Goal: Task Accomplishment & Management: Use online tool/utility

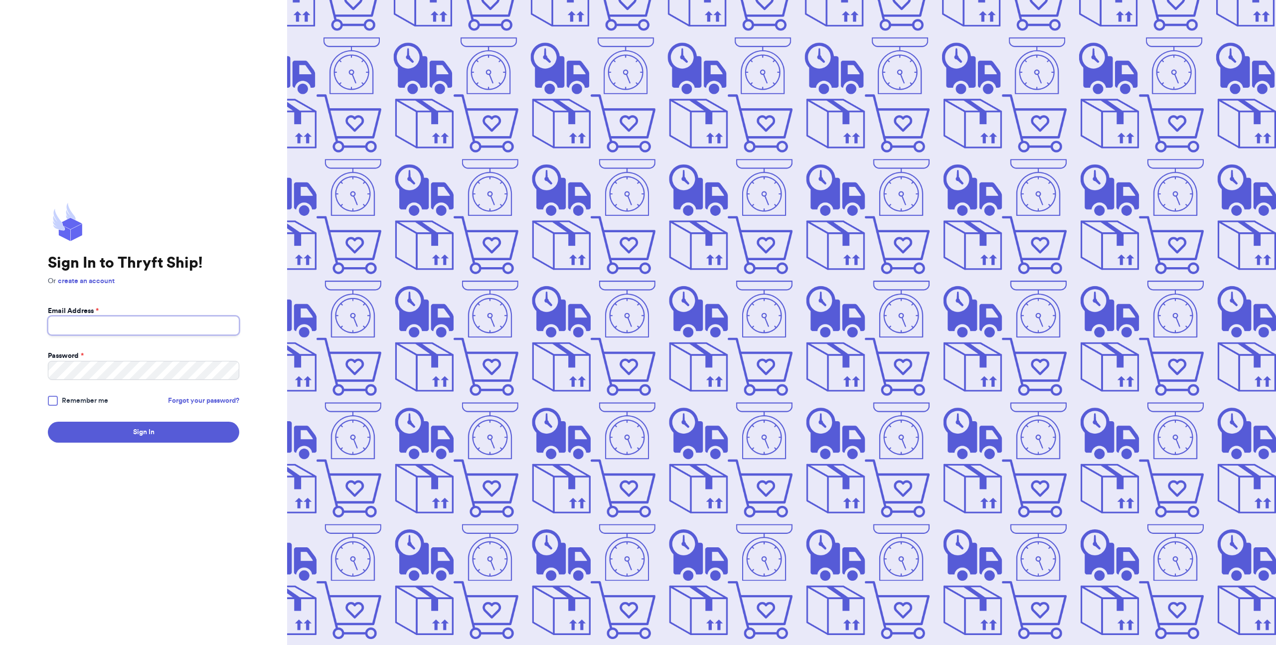
click at [86, 327] on input "Email Address *" at bounding box center [143, 325] width 191 height 19
paste input "[DOMAIN_NAME]"
click at [68, 406] on span "Remember me" at bounding box center [85, 401] width 46 height 10
click at [0, 0] on input "Remember me" at bounding box center [0, 0] width 0 height 0
click at [94, 430] on button "Sign In" at bounding box center [143, 432] width 191 height 21
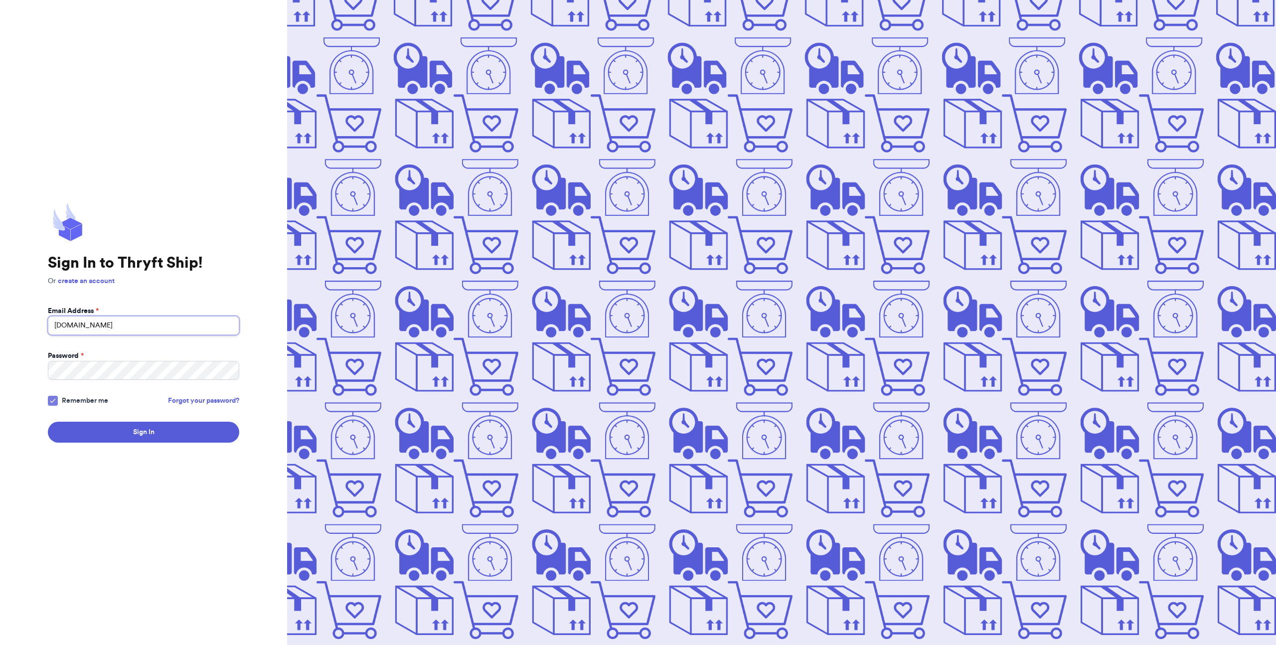
click at [70, 324] on input "[DOMAIN_NAME]" at bounding box center [143, 325] width 191 height 19
click at [126, 330] on input "[EMAIL_ADDRESS][DOMAIN_NAME]" at bounding box center [143, 325] width 191 height 19
paste input "[PERSON_NAME][EMAIL_ADDRESS][DOMAIN_NAME]"
type input "[EMAIL_ADDRESS][DOMAIN_NAME]"
click at [48, 422] on button "Sign In" at bounding box center [143, 432] width 191 height 21
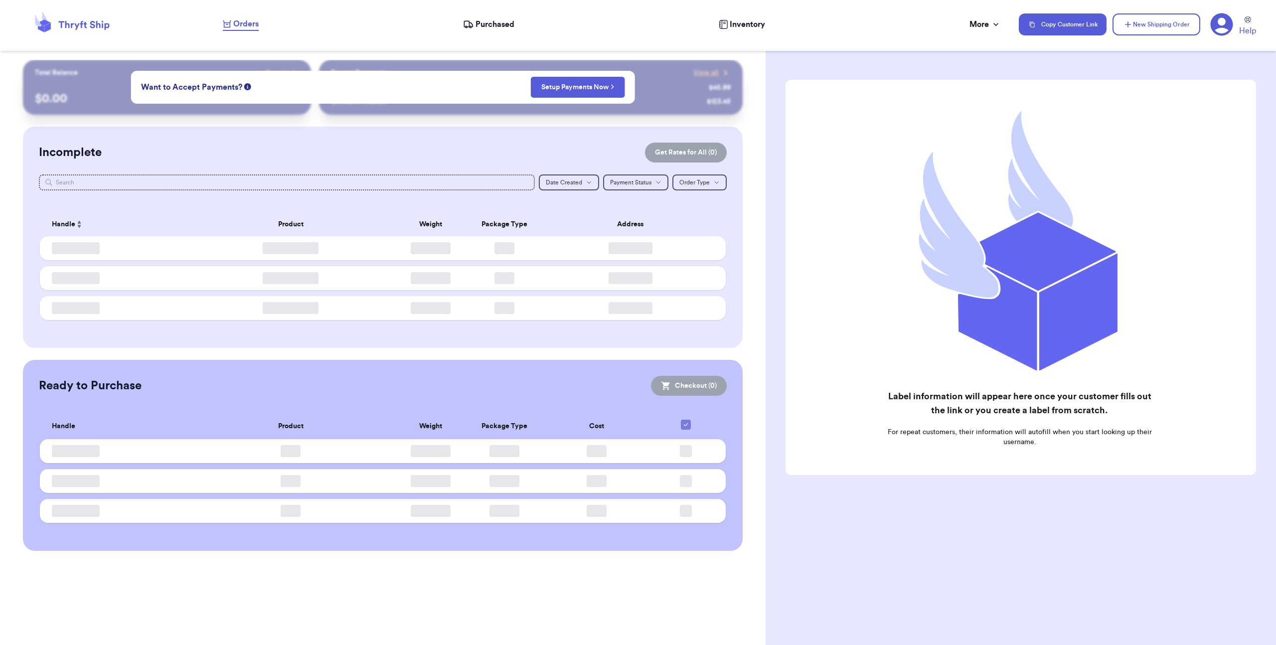
checkbox input "false"
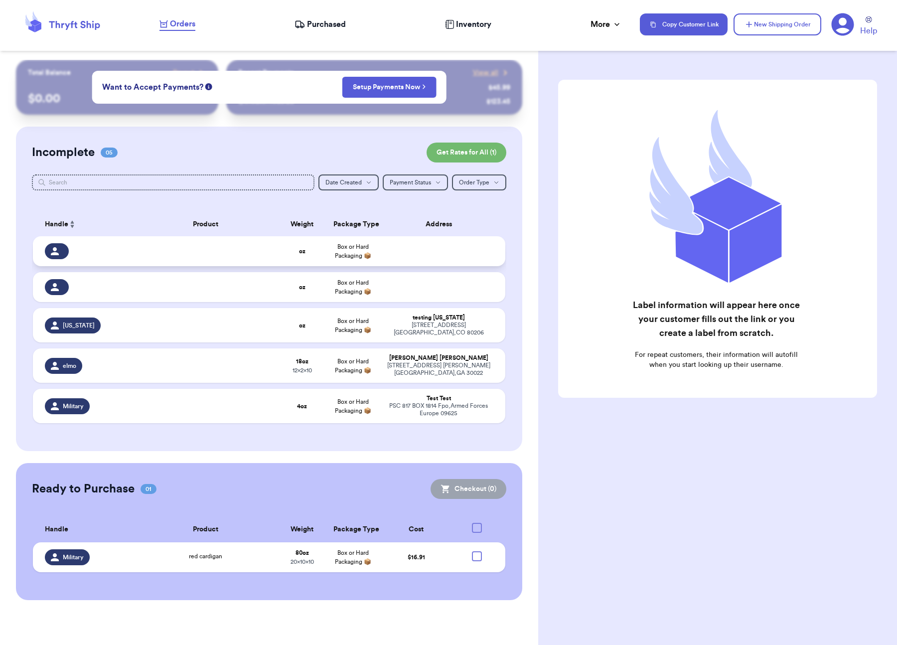
click at [232, 251] on div at bounding box center [206, 251] width 130 height 2
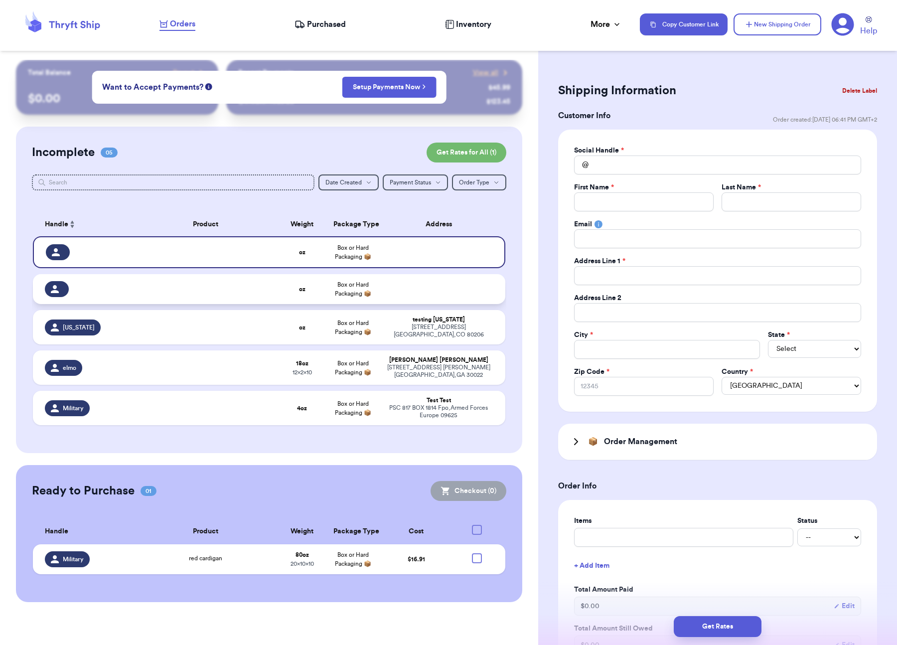
click at [216, 301] on td at bounding box center [206, 289] width 142 height 30
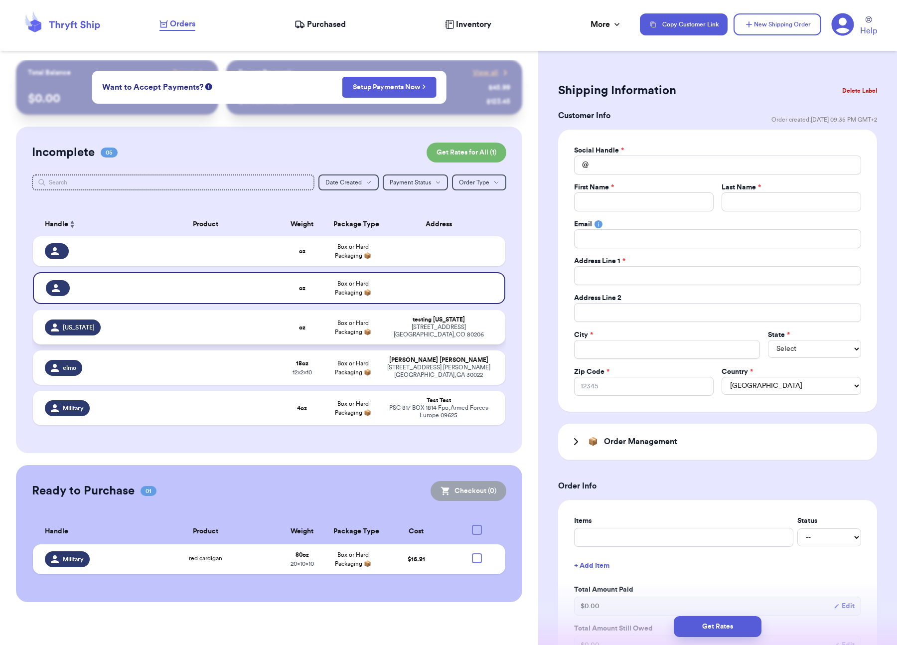
click at [215, 312] on td at bounding box center [206, 327] width 142 height 34
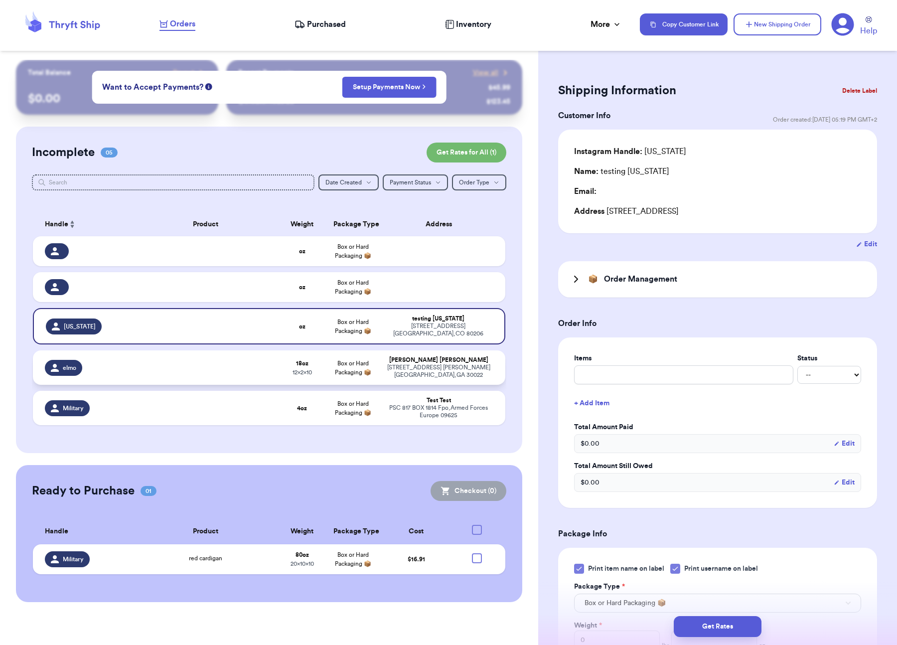
click at [203, 364] on td at bounding box center [206, 367] width 142 height 34
type input "1"
type input "2"
type input "10"
type input "12"
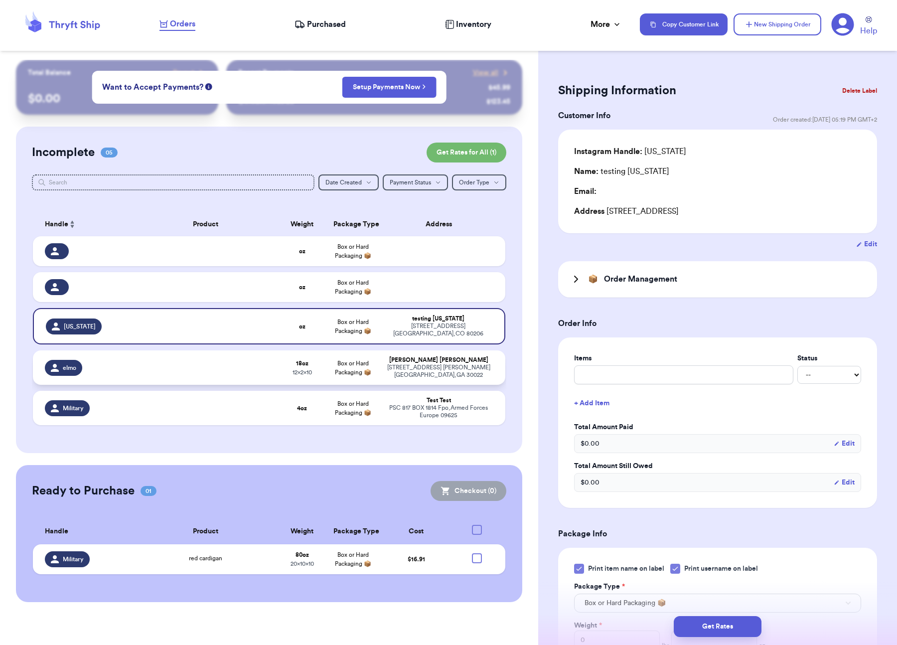
type input "2"
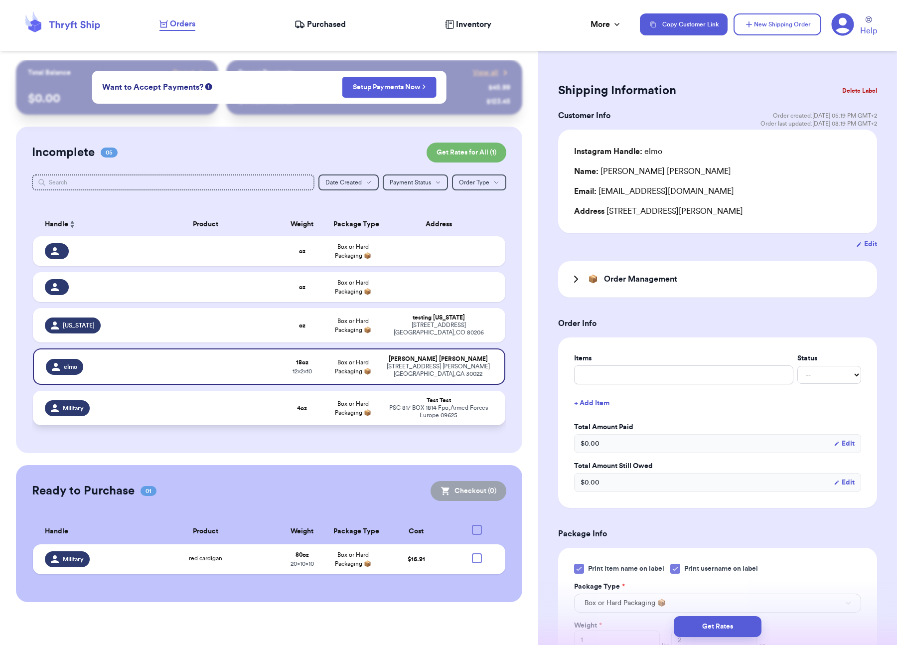
click at [194, 415] on td at bounding box center [206, 408] width 142 height 34
type input "0"
type input "4"
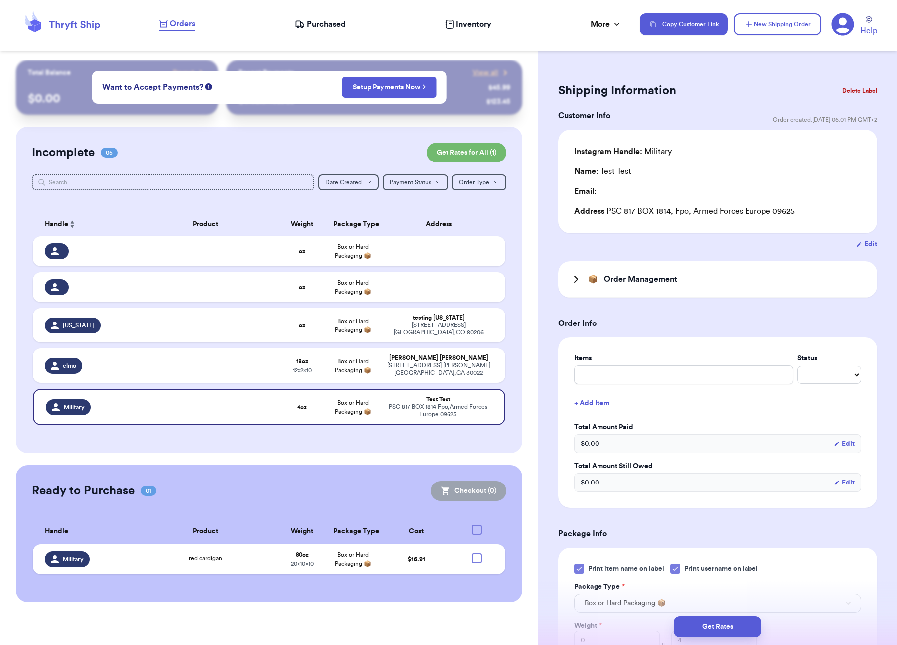
click at [873, 16] on link "Help" at bounding box center [868, 26] width 17 height 20
click at [576, 283] on icon at bounding box center [576, 279] width 12 height 12
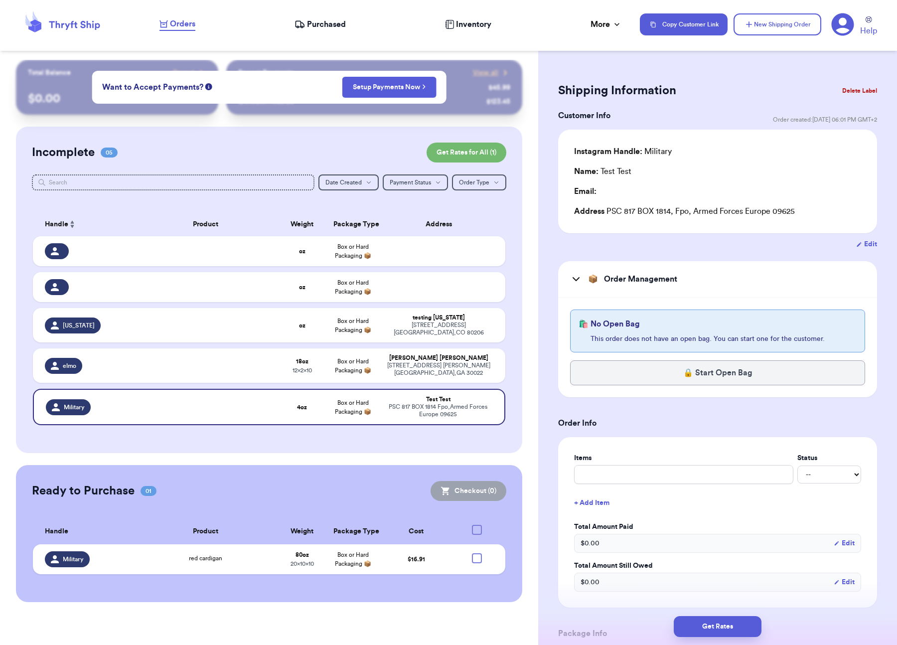
click at [576, 281] on icon at bounding box center [576, 279] width 6 height 3
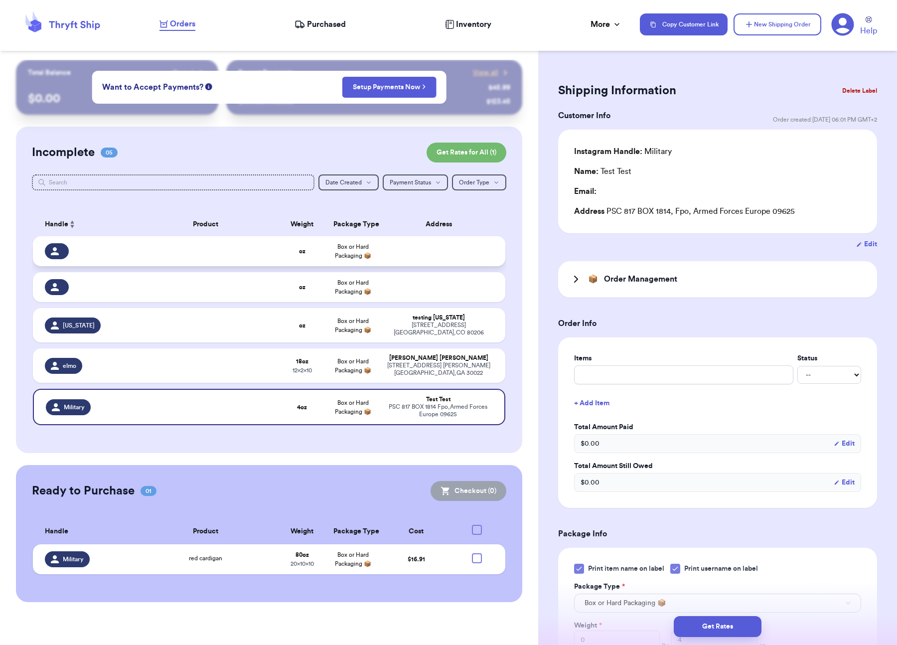
click at [250, 256] on td at bounding box center [206, 251] width 142 height 30
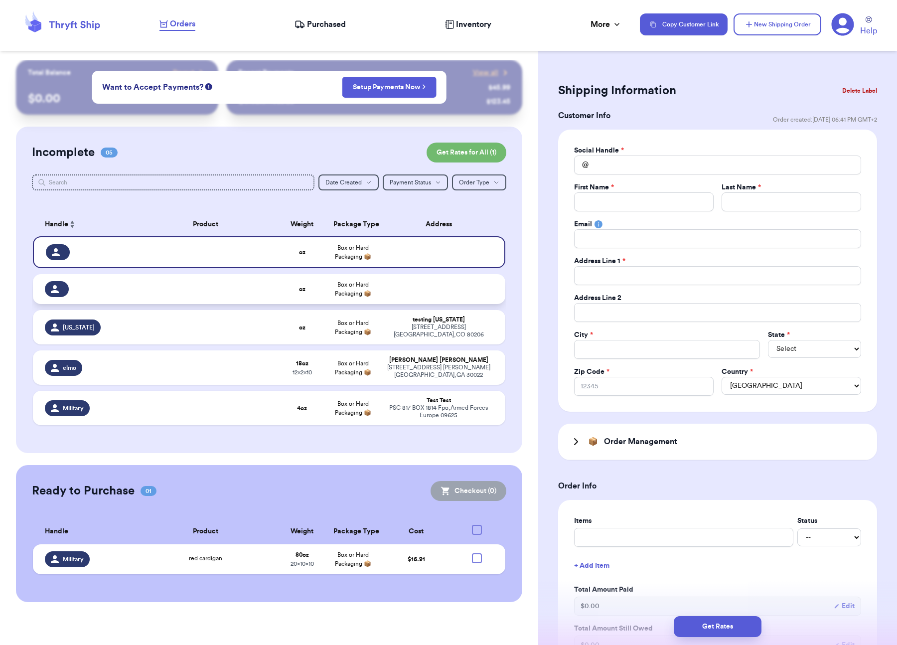
click at [259, 282] on td at bounding box center [206, 289] width 142 height 30
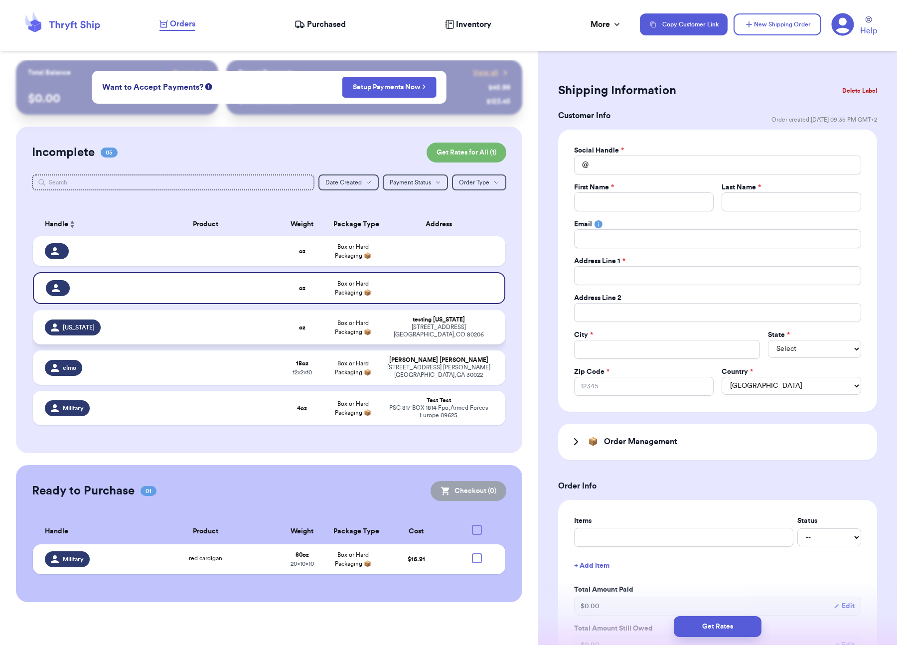
click at [256, 318] on td at bounding box center [206, 327] width 142 height 34
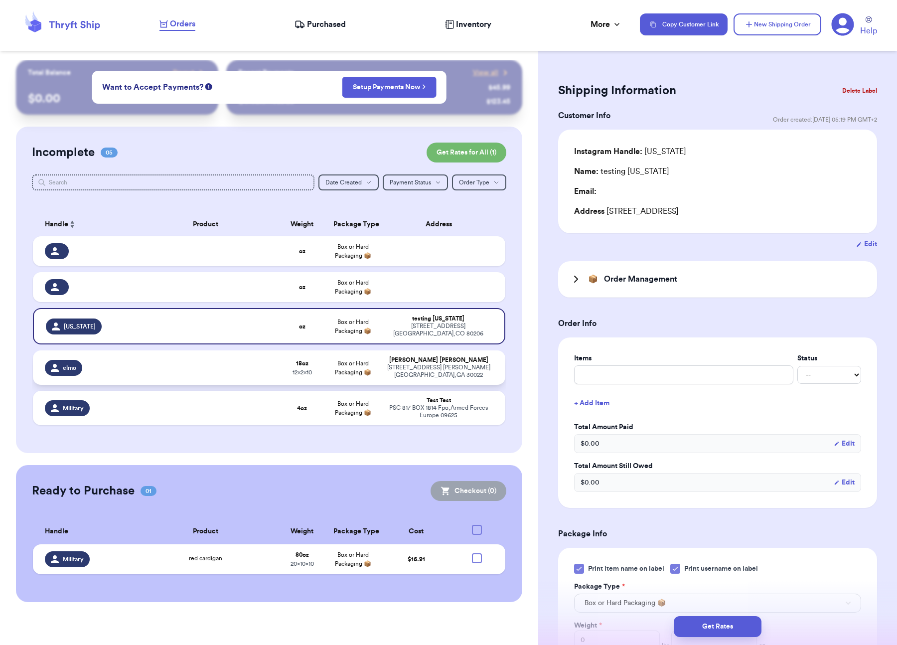
click at [248, 375] on td at bounding box center [206, 367] width 142 height 34
type input "1"
type input "2"
type input "10"
type input "12"
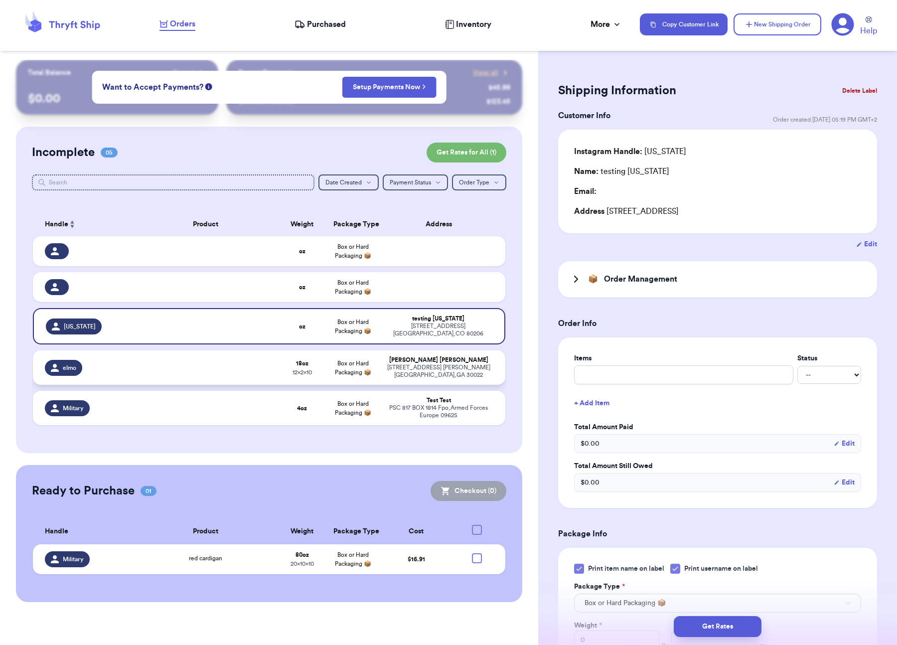
type input "2"
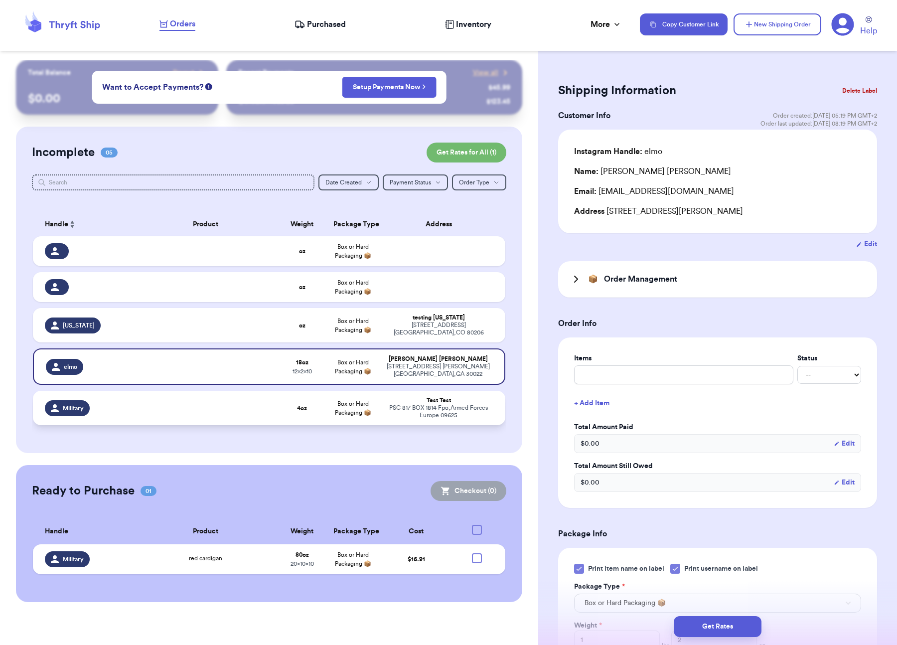
click at [251, 396] on td at bounding box center [206, 408] width 142 height 34
type input "0"
type input "4"
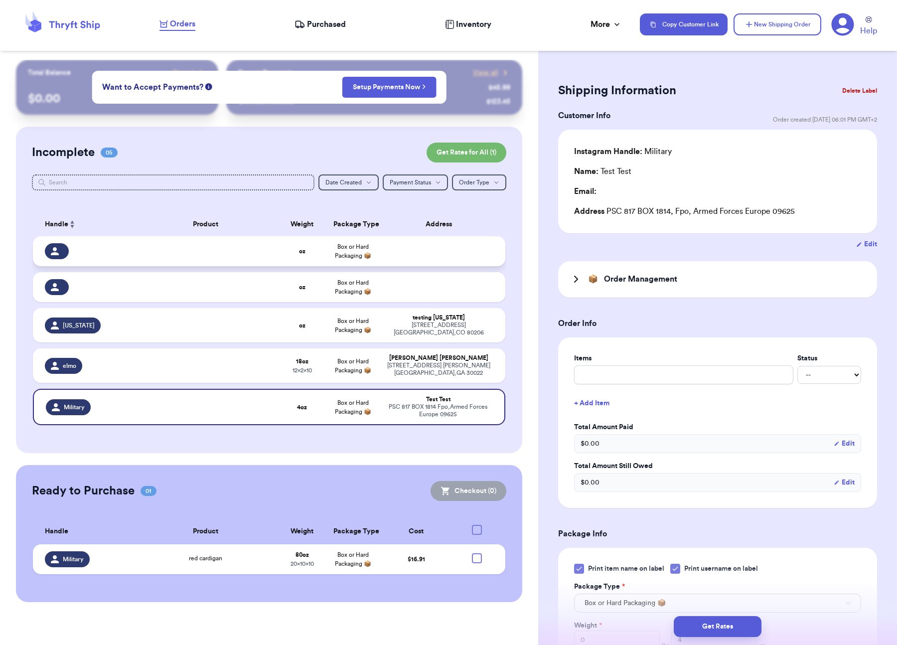
drag, startPoint x: 308, startPoint y: 248, endPoint x: 268, endPoint y: 257, distance: 40.9
click at [307, 248] on td "oz" at bounding box center [302, 251] width 51 height 30
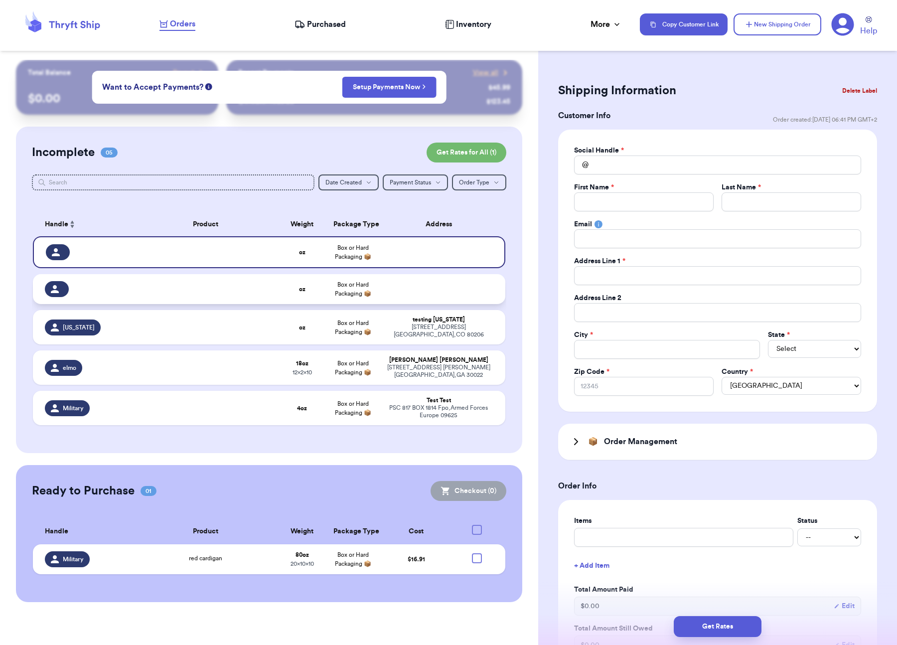
click at [201, 301] on td at bounding box center [206, 289] width 142 height 30
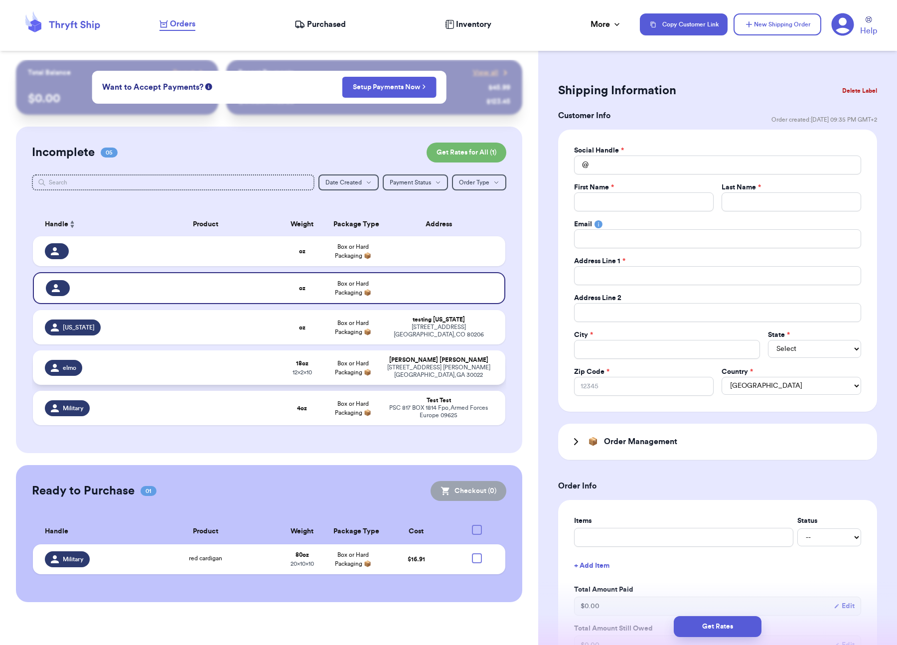
click at [176, 352] on td at bounding box center [206, 367] width 142 height 34
type input "1"
type input "2"
type input "10"
type input "12"
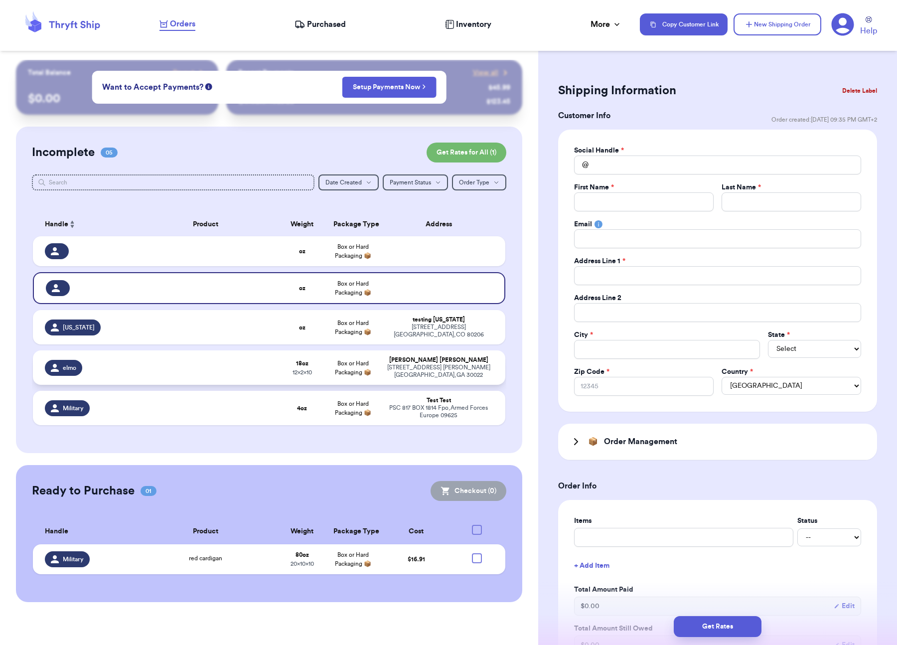
type input "2"
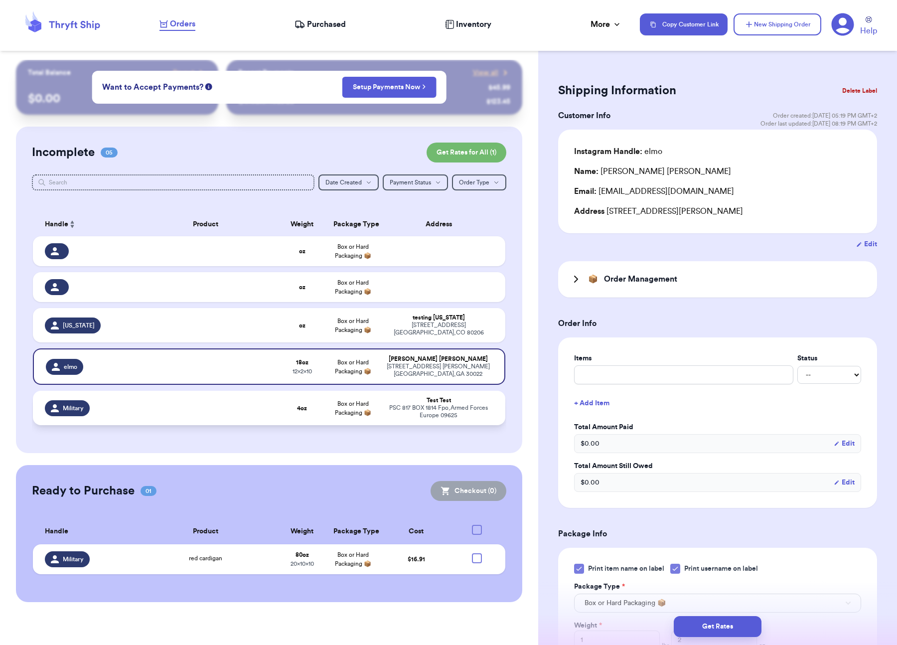
click at [165, 415] on td at bounding box center [206, 408] width 142 height 34
type input "0"
type input "4"
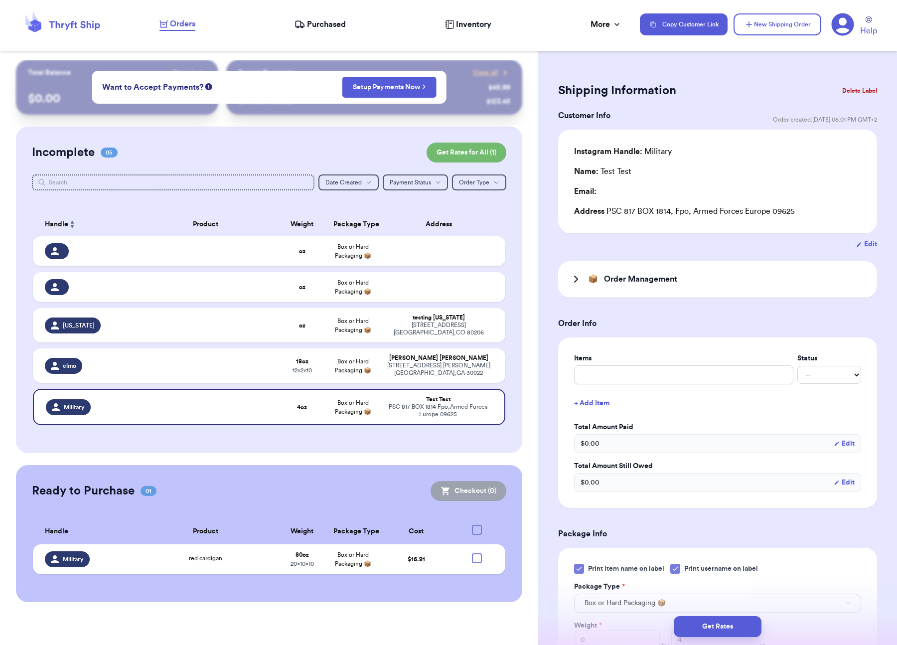
click at [602, 16] on nav "Orders Purchased Inventory More Stats Completed Orders Payments Payouts Copy Cu…" at bounding box center [524, 24] width 748 height 33
click at [611, 19] on div "More" at bounding box center [606, 24] width 31 height 12
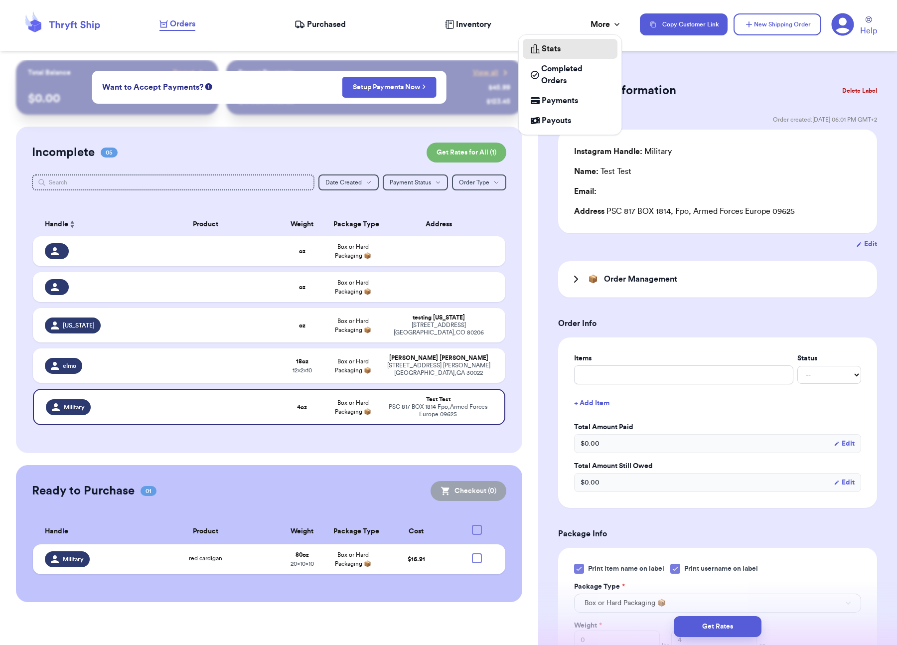
click at [581, 43] on div "Stats" at bounding box center [570, 49] width 79 height 12
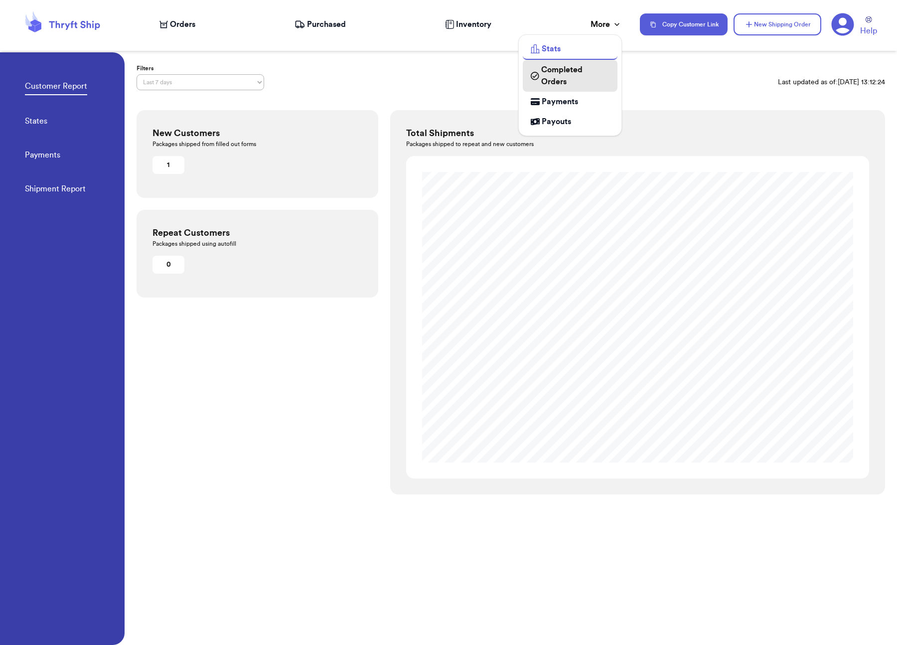
click at [591, 77] on span "Completed Orders" at bounding box center [575, 76] width 68 height 24
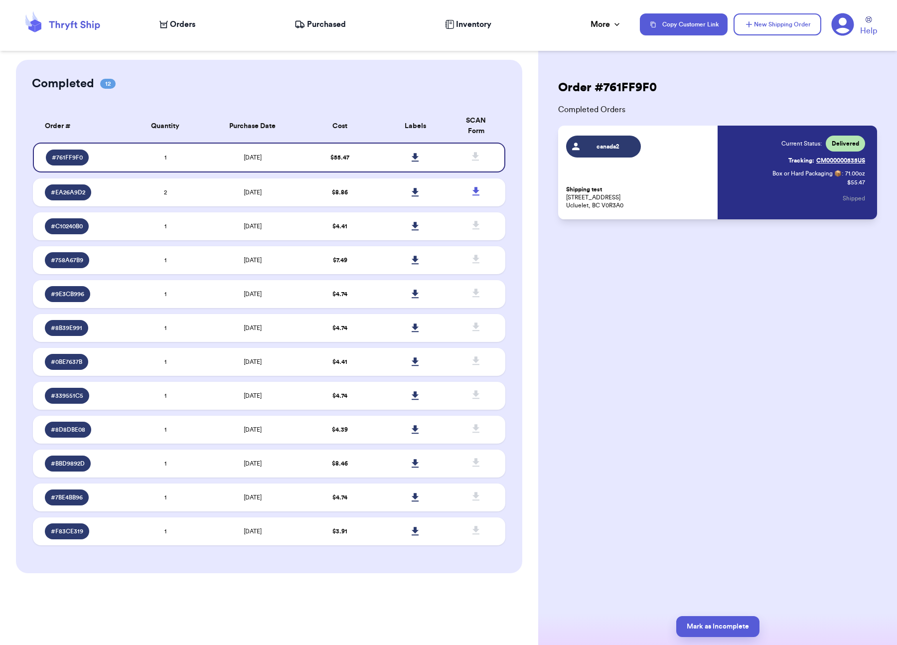
click at [174, 29] on span "Orders" at bounding box center [182, 24] width 25 height 12
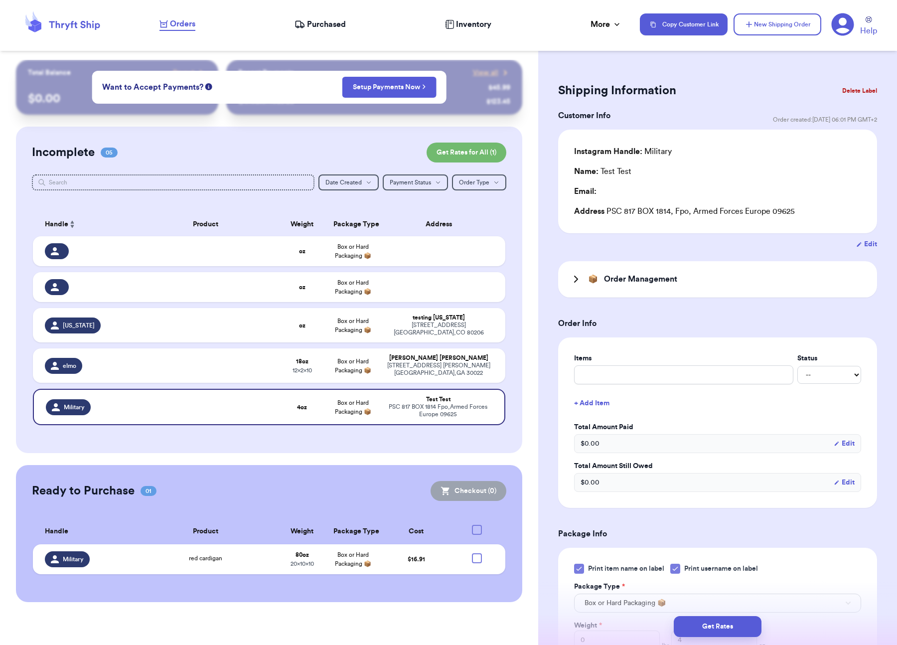
click at [196, 91] on span "Want to Accept Payments?" at bounding box center [152, 87] width 101 height 12
click at [142, 291] on td at bounding box center [206, 287] width 142 height 30
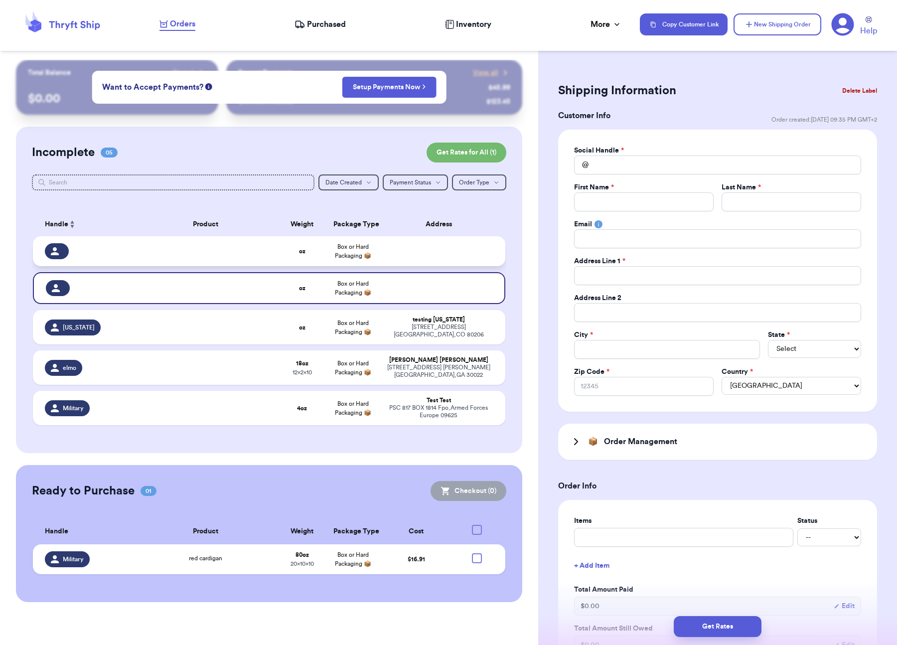
click at [130, 253] on td at bounding box center [84, 251] width 102 height 30
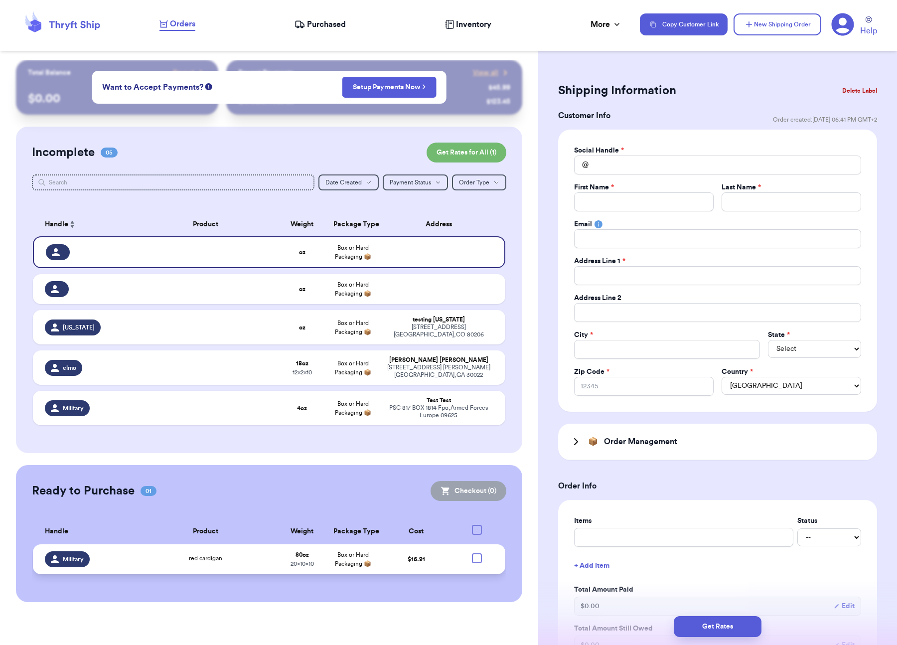
click at [101, 560] on div "Military" at bounding box center [87, 559] width 84 height 16
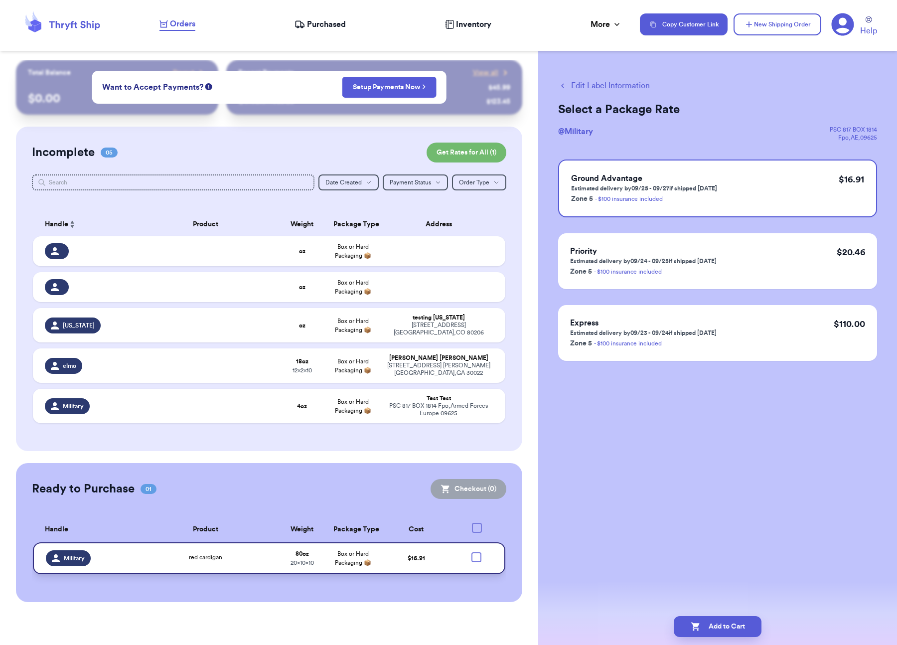
click at [141, 553] on div "red cardigan" at bounding box center [206, 558] width 130 height 11
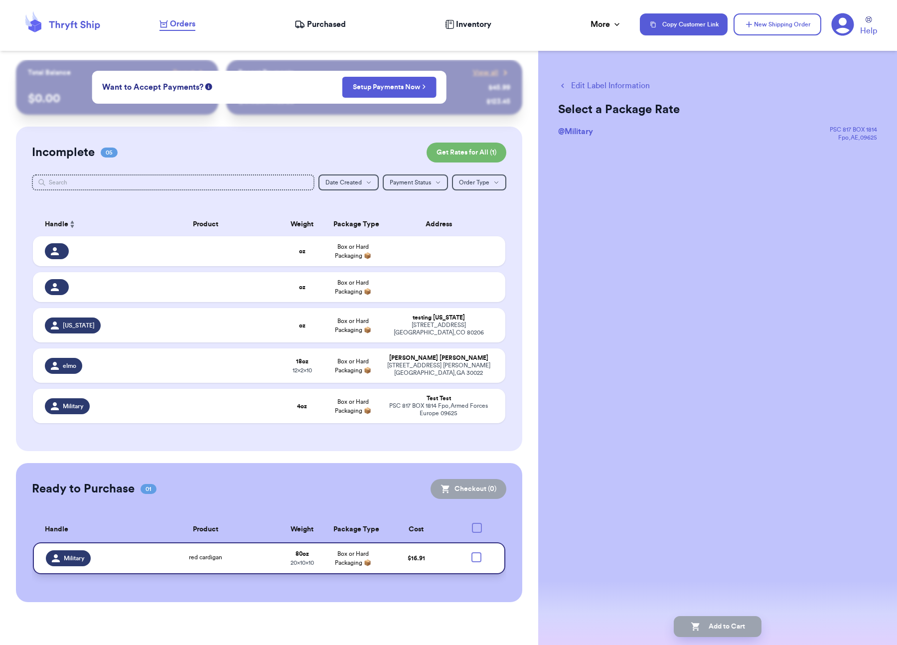
click at [72, 550] on div "Military" at bounding box center [68, 558] width 45 height 16
click at [575, 130] on span "@ Military" at bounding box center [575, 132] width 35 height 8
click at [470, 320] on div "testing [US_STATE]" at bounding box center [438, 317] width 109 height 7
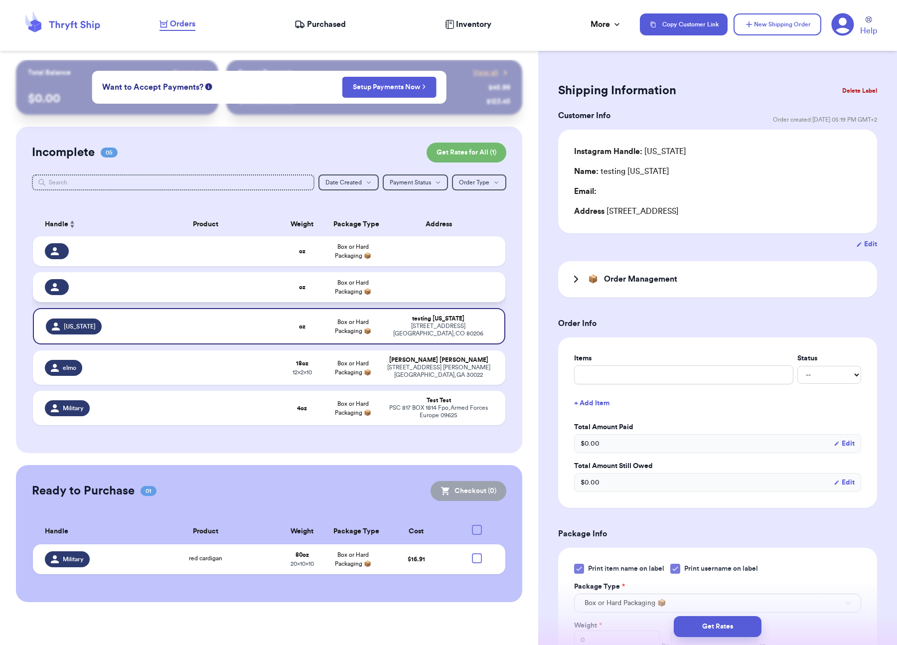
click at [407, 286] on td at bounding box center [441, 287] width 127 height 30
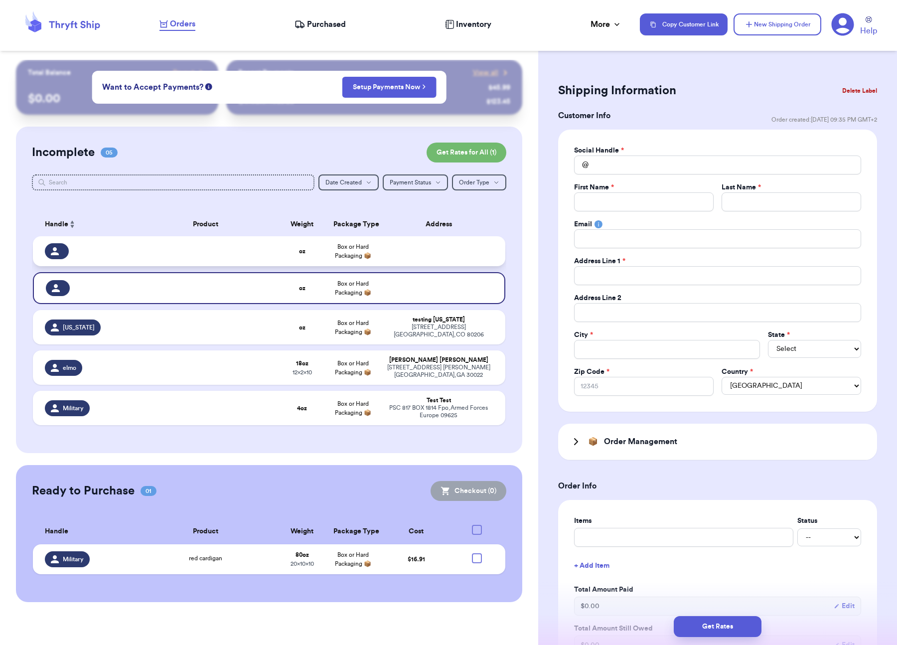
click at [418, 252] on td at bounding box center [441, 251] width 127 height 30
